Goal: Task Accomplishment & Management: Manage account settings

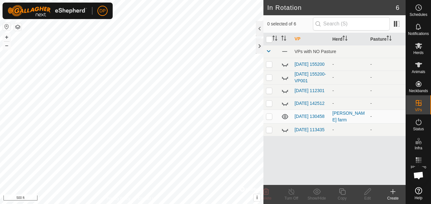
scroll to position [660, 0]
click at [419, 67] on icon at bounding box center [418, 65] width 8 height 8
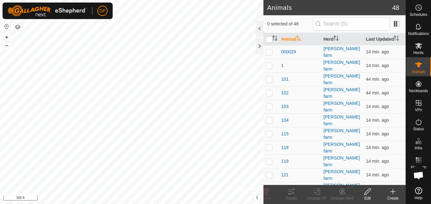
scroll to position [660, 0]
click at [267, 158] on p-checkbox at bounding box center [269, 160] width 6 height 5
checkbox input "false"
